Goal: Task Accomplishment & Management: Use online tool/utility

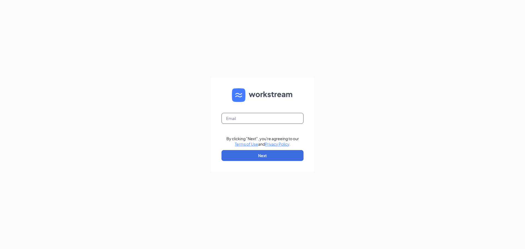
click at [256, 119] on input "text" at bounding box center [263, 118] width 82 height 11
type input "[EMAIL_ADDRESS][DOMAIN_NAME]"
click at [264, 152] on button "Next" at bounding box center [263, 155] width 82 height 11
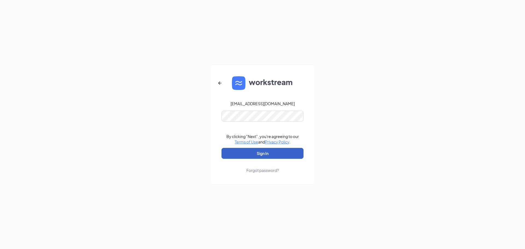
click at [267, 154] on button "Sign In" at bounding box center [263, 153] width 82 height 11
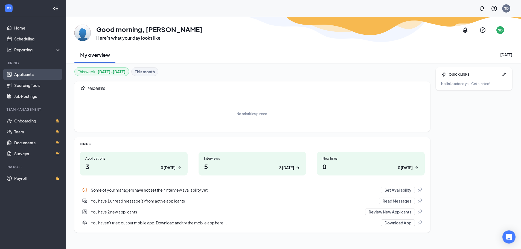
click at [27, 71] on link "Applicants" at bounding box center [37, 74] width 47 height 11
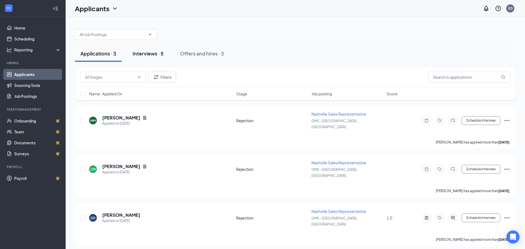
click at [149, 55] on div "Interviews · 5" at bounding box center [148, 53] width 31 height 7
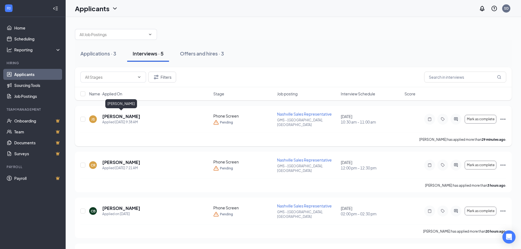
click at [125, 113] on h5 "[PERSON_NAME]" at bounding box center [121, 116] width 38 height 6
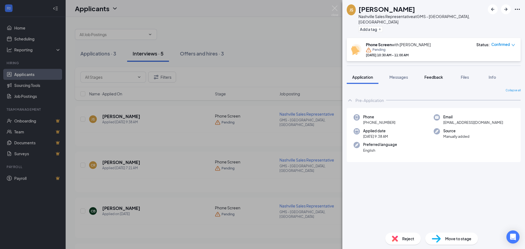
click at [432, 75] on span "Feedback" at bounding box center [433, 77] width 19 height 5
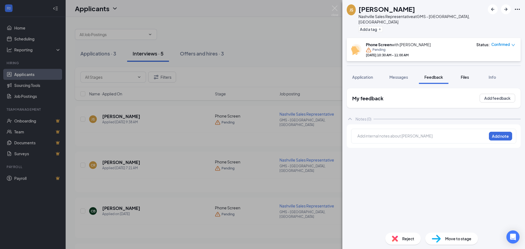
click at [463, 75] on span "Files" at bounding box center [465, 77] width 8 height 5
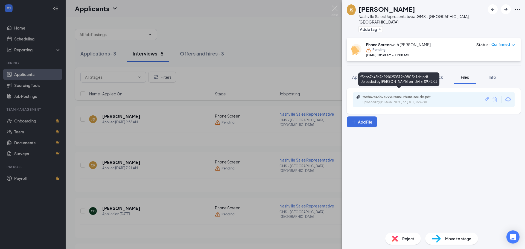
click at [407, 95] on div "f5cb67a45b7e2990250519b0f815a1dc.pdf" at bounding box center [401, 97] width 77 height 4
click at [334, 6] on img at bounding box center [334, 10] width 7 height 11
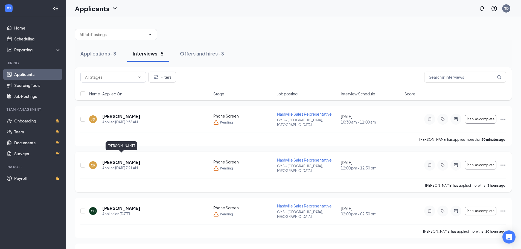
click at [136, 159] on h5 "[PERSON_NAME]" at bounding box center [121, 162] width 38 height 6
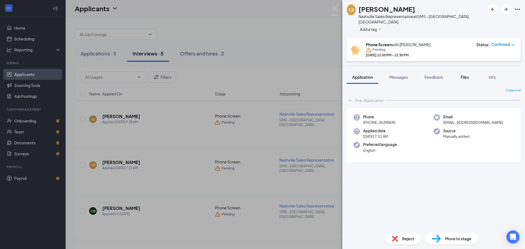
click at [462, 75] on span "Files" at bounding box center [465, 77] width 8 height 5
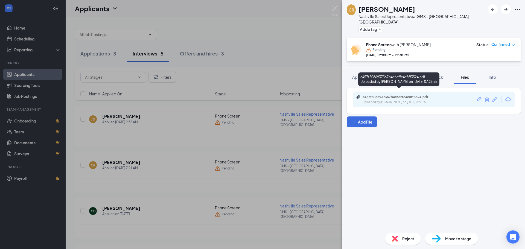
click at [407, 95] on div "e457f5086937367b4e6cffc4c8ff3524.pdf" at bounding box center [401, 97] width 77 height 4
click at [334, 7] on img at bounding box center [334, 10] width 7 height 11
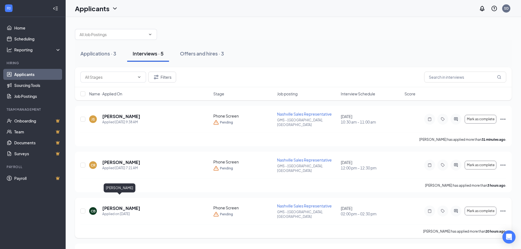
click at [118, 205] on h5 "[PERSON_NAME]" at bounding box center [121, 208] width 38 height 6
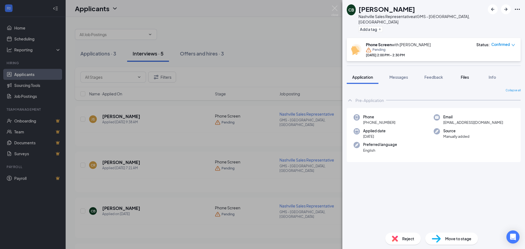
click at [463, 75] on span "Files" at bounding box center [465, 77] width 8 height 5
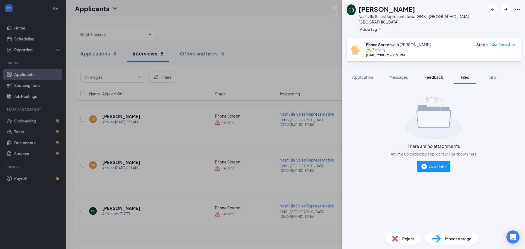
click at [438, 75] on span "Feedback" at bounding box center [433, 77] width 19 height 5
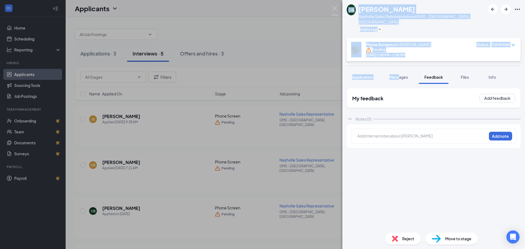
click at [364, 75] on span "Application" at bounding box center [362, 77] width 21 height 5
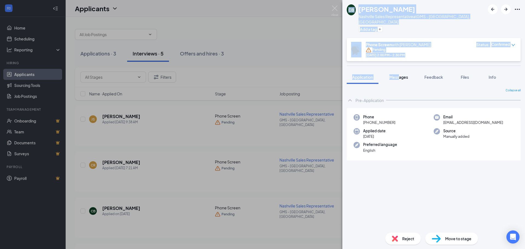
click at [404, 75] on span "Messages" at bounding box center [398, 77] width 19 height 5
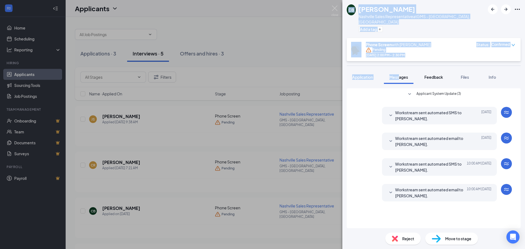
click at [433, 75] on span "Feedback" at bounding box center [433, 77] width 19 height 5
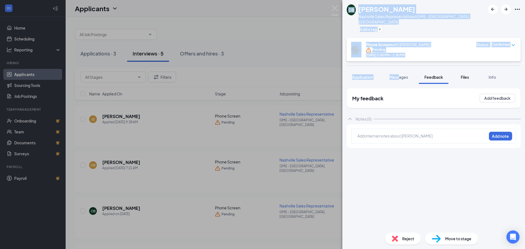
click at [467, 75] on span "Files" at bounding box center [465, 77] width 8 height 5
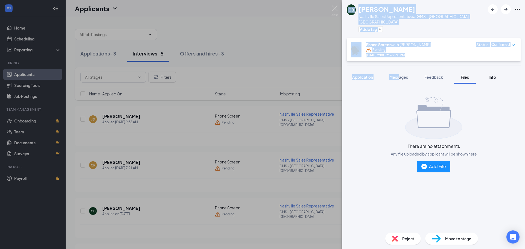
click at [494, 75] on span "Info" at bounding box center [492, 77] width 7 height 5
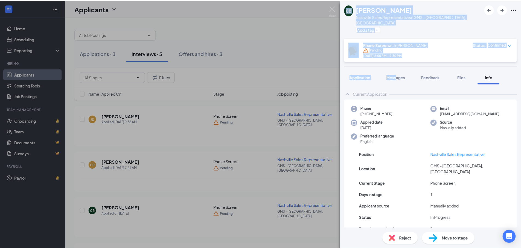
scroll to position [5, 0]
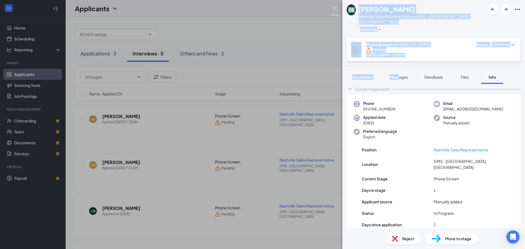
click at [336, 6] on img at bounding box center [334, 10] width 7 height 11
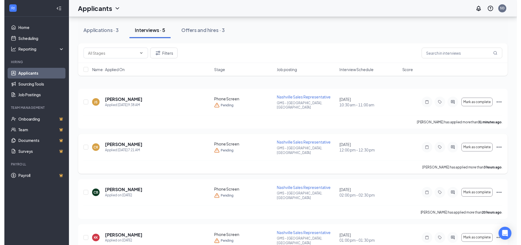
scroll to position [55, 0]
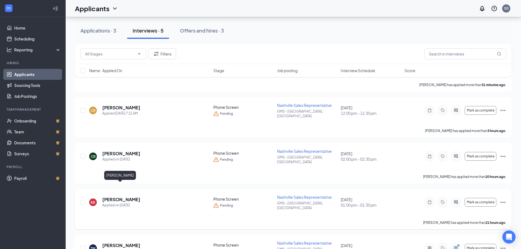
click at [115, 197] on h5 "[PERSON_NAME]" at bounding box center [121, 200] width 38 height 6
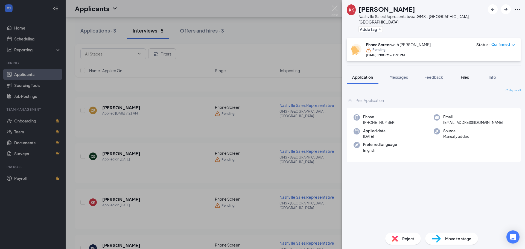
click at [465, 75] on span "Files" at bounding box center [465, 77] width 8 height 5
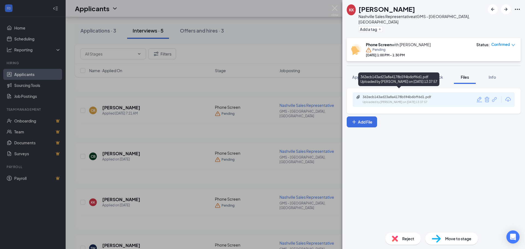
click at [390, 95] on div "362ecb143ad23a8a4178b594b6bff6d1.pdf" at bounding box center [401, 97] width 77 height 4
click at [337, 9] on img at bounding box center [334, 10] width 7 height 11
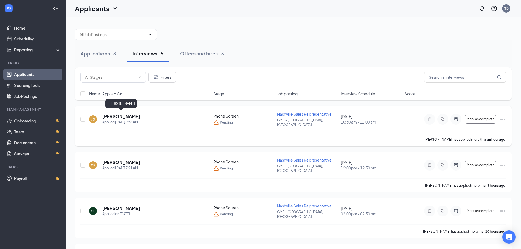
click at [135, 114] on h5 "[PERSON_NAME]" at bounding box center [121, 116] width 38 height 6
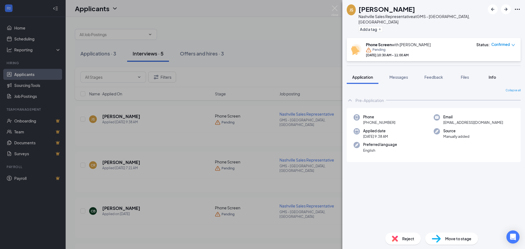
click at [490, 75] on span "Info" at bounding box center [492, 77] width 7 height 5
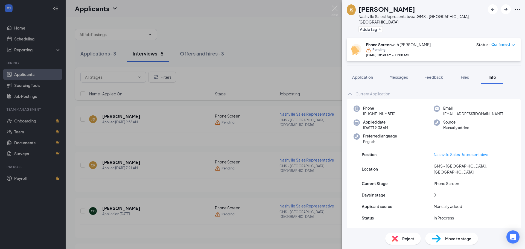
drag, startPoint x: 430, startPoint y: 8, endPoint x: 359, endPoint y: 9, distance: 70.3
click at [359, 9] on div "JS [PERSON_NAME] Nashville Sales Representative at GMS - [GEOGRAPHIC_DATA], [GE…" at bounding box center [416, 18] width 138 height 29
copy h1 "[PERSON_NAME]"
click at [465, 75] on span "Files" at bounding box center [465, 77] width 8 height 5
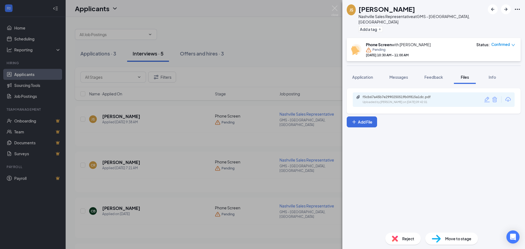
click at [415, 100] on div "Uploaded by [PERSON_NAME] on [DATE] 09:42:01" at bounding box center [404, 102] width 82 height 4
